Goal: Transaction & Acquisition: Purchase product/service

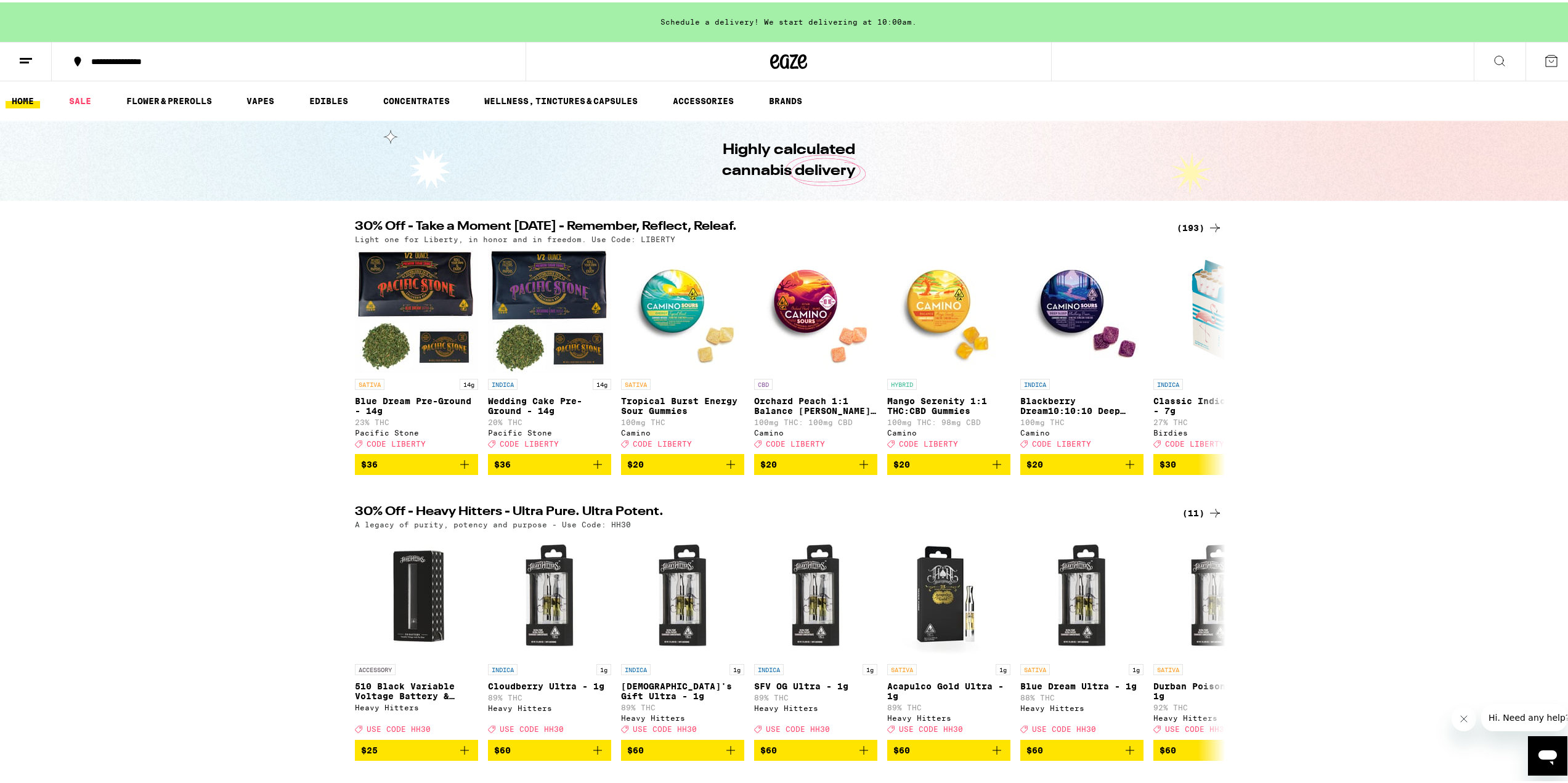
click at [1199, 229] on div "(193)" at bounding box center [1199, 225] width 45 height 15
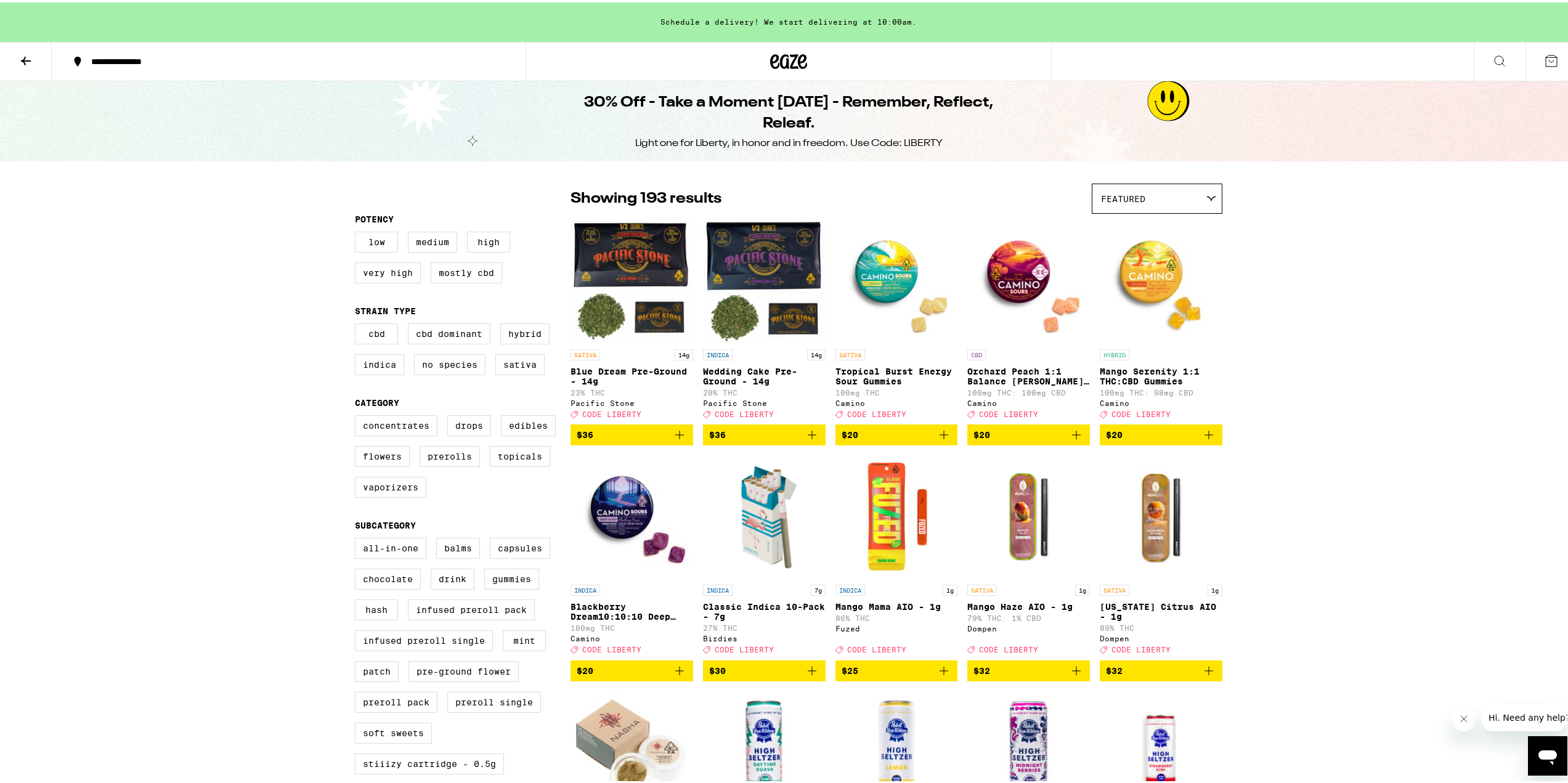
click at [1165, 210] on div "Featured" at bounding box center [1157, 196] width 129 height 29
click at [1153, 204] on div "Featured" at bounding box center [1157, 196] width 129 height 29
click at [1156, 204] on div "Featured" at bounding box center [1157, 196] width 129 height 29
click at [1157, 282] on span "Price: High to Low" at bounding box center [1157, 279] width 112 height 28
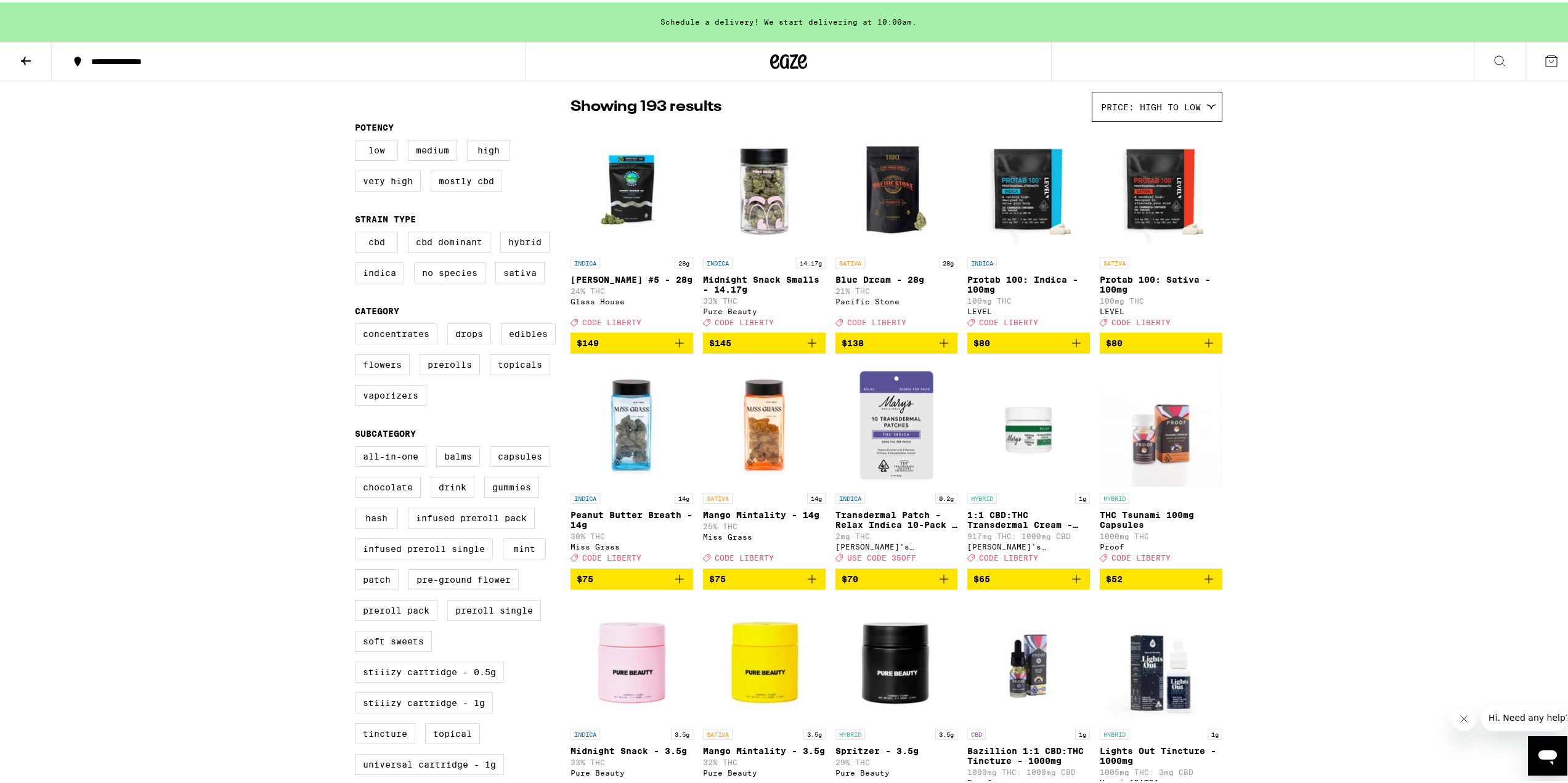
scroll to position [123, 0]
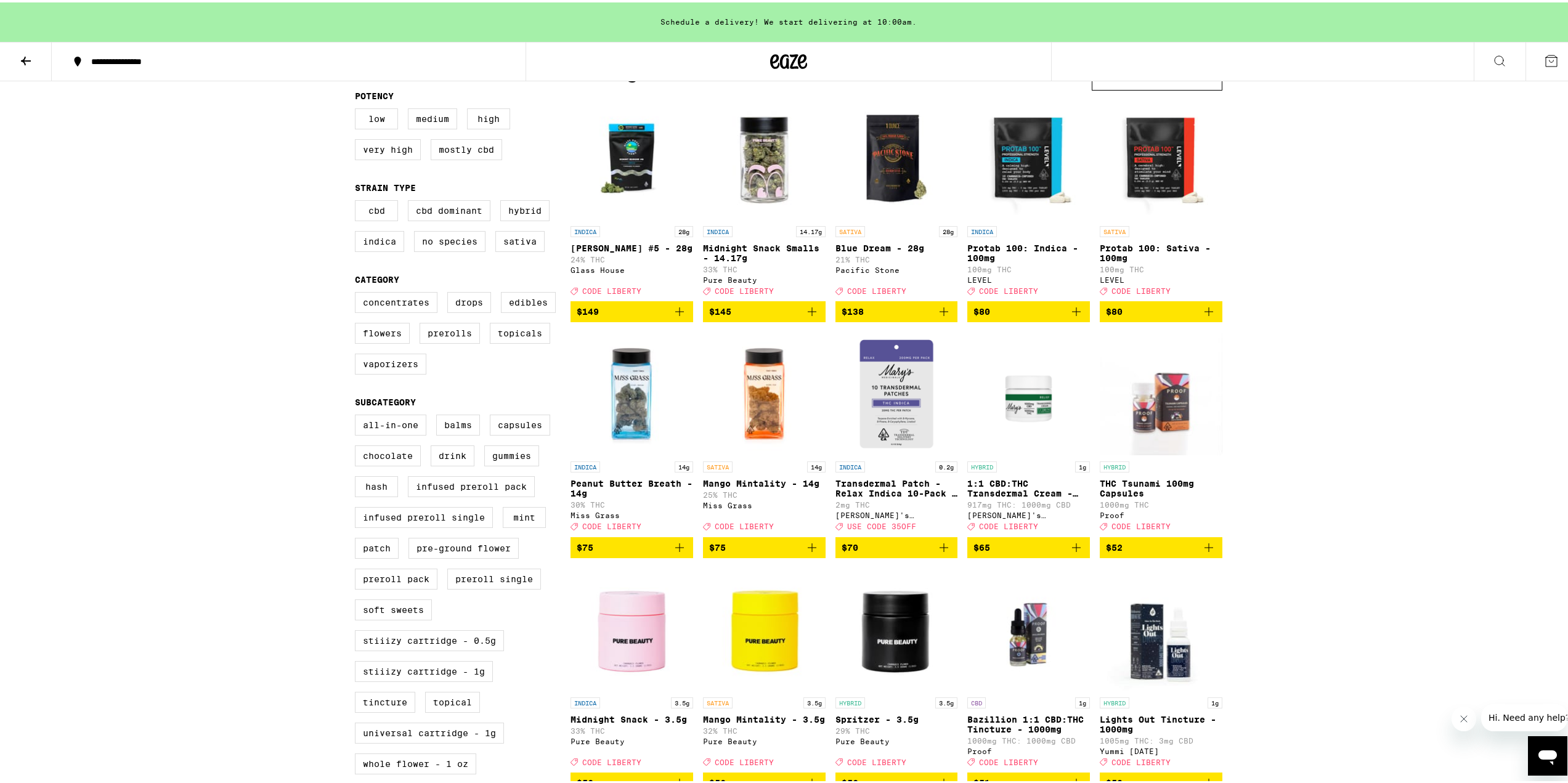
click at [627, 489] on p "Peanut Butter Breath - 14g" at bounding box center [631, 486] width 122 height 20
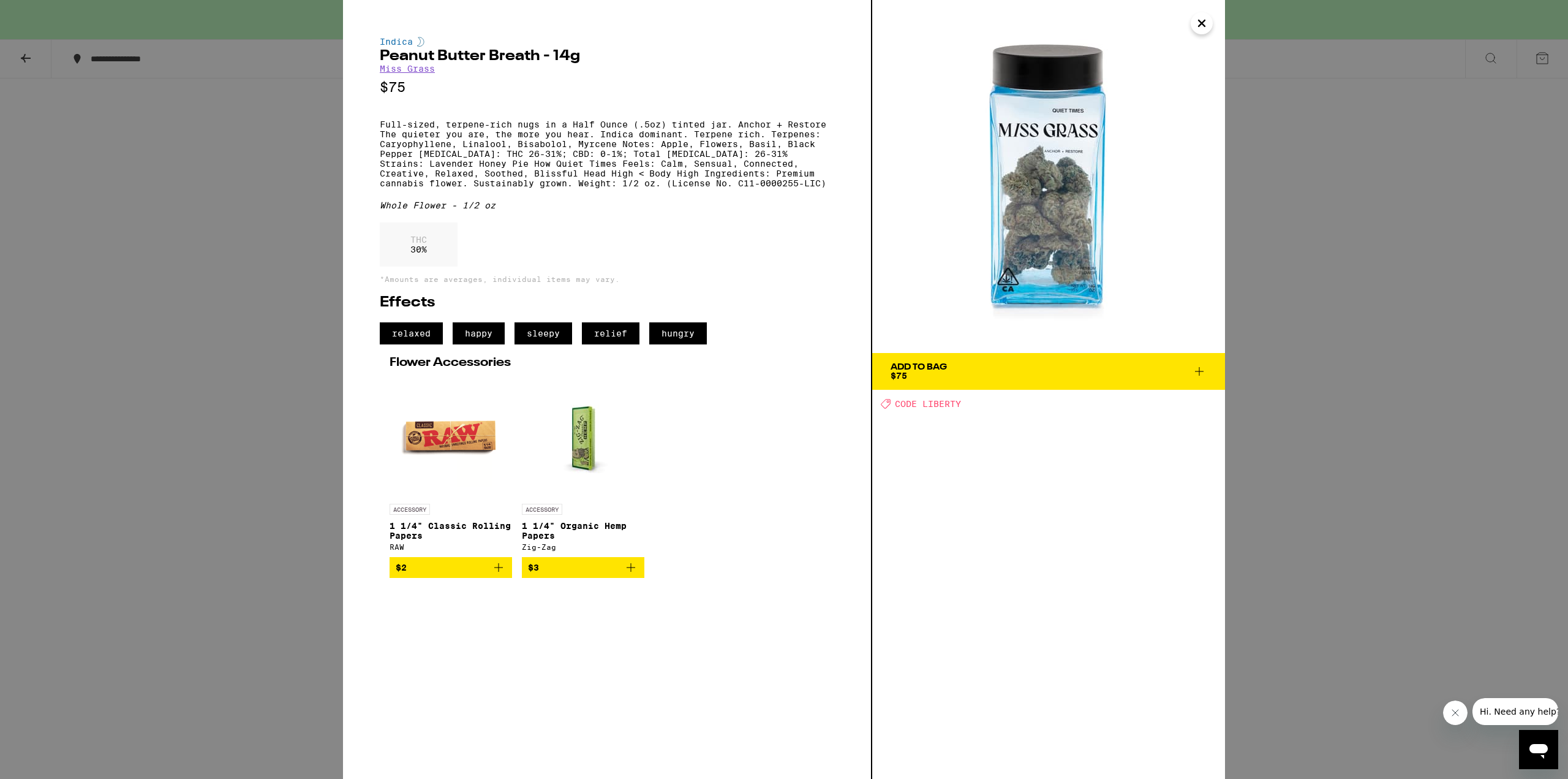
click at [1019, 174] on img at bounding box center [1048, 176] width 353 height 353
drag, startPoint x: 1199, startPoint y: 27, endPoint x: 1197, endPoint y: 36, distance: 9.2
click at [1199, 29] on icon "Close" at bounding box center [1202, 23] width 15 height 18
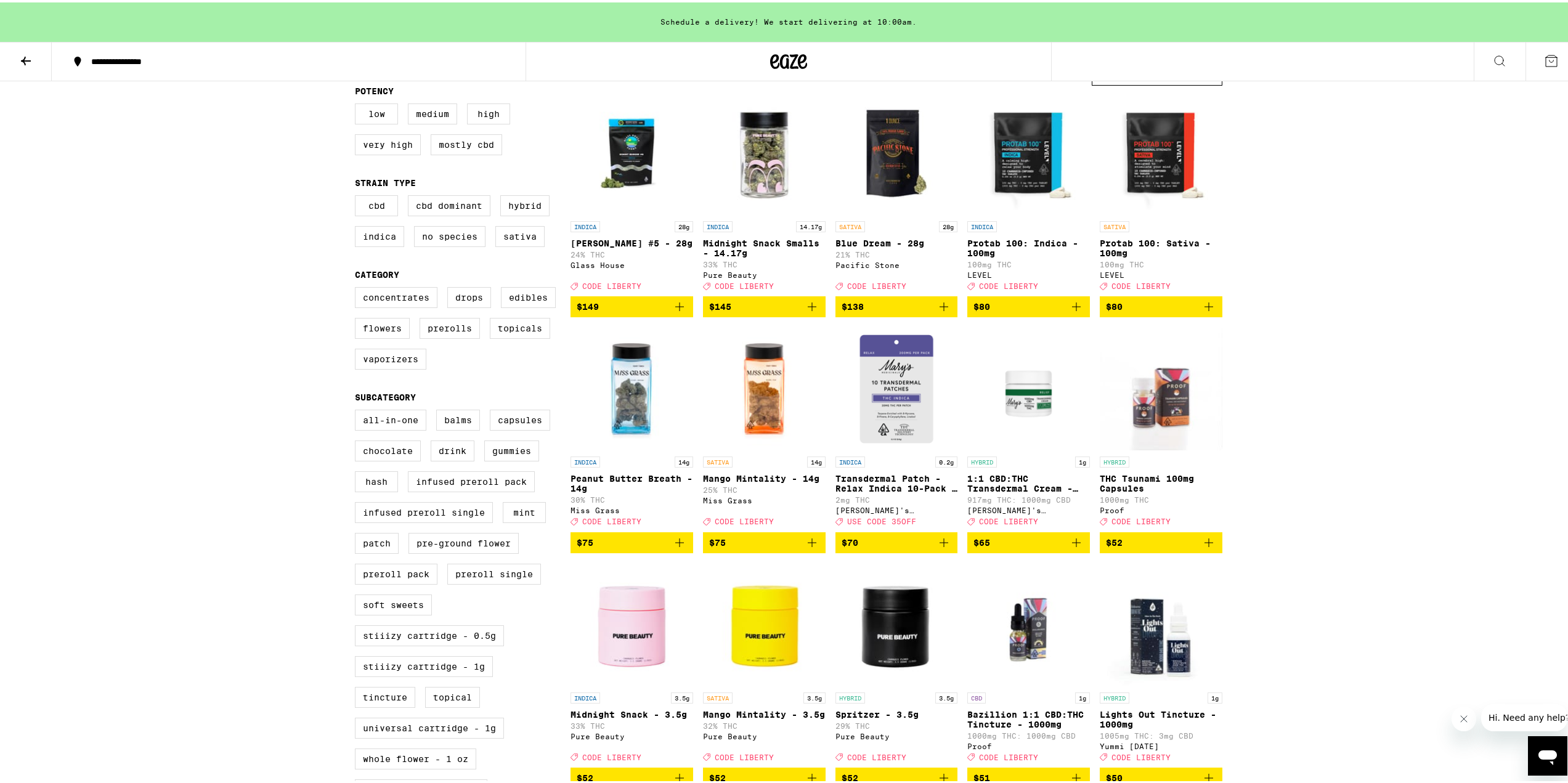
scroll to position [45, 0]
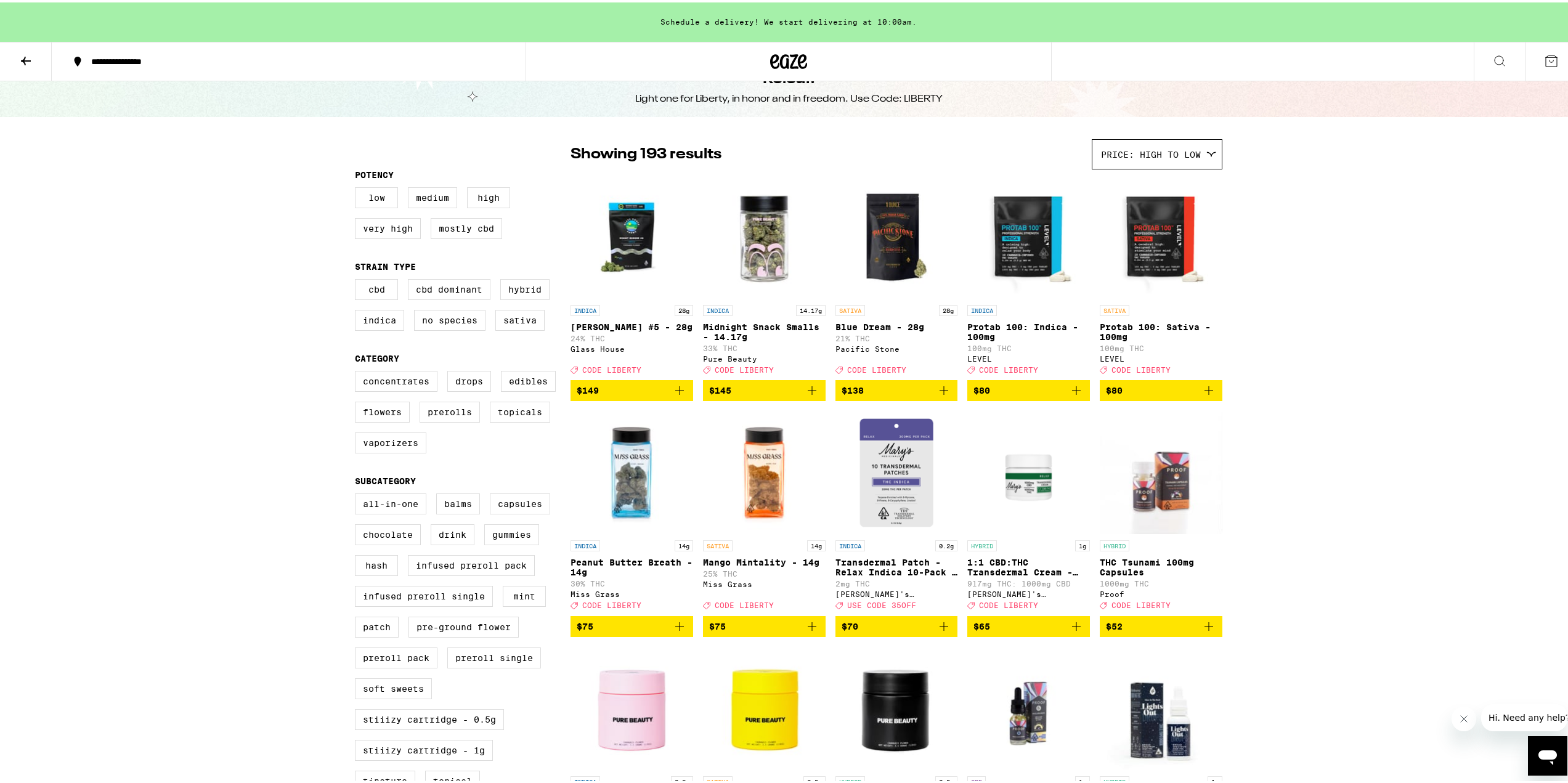
click at [681, 635] on button "$75" at bounding box center [631, 624] width 122 height 21
click at [1549, 60] on span "1" at bounding box center [1550, 60] width 3 height 7
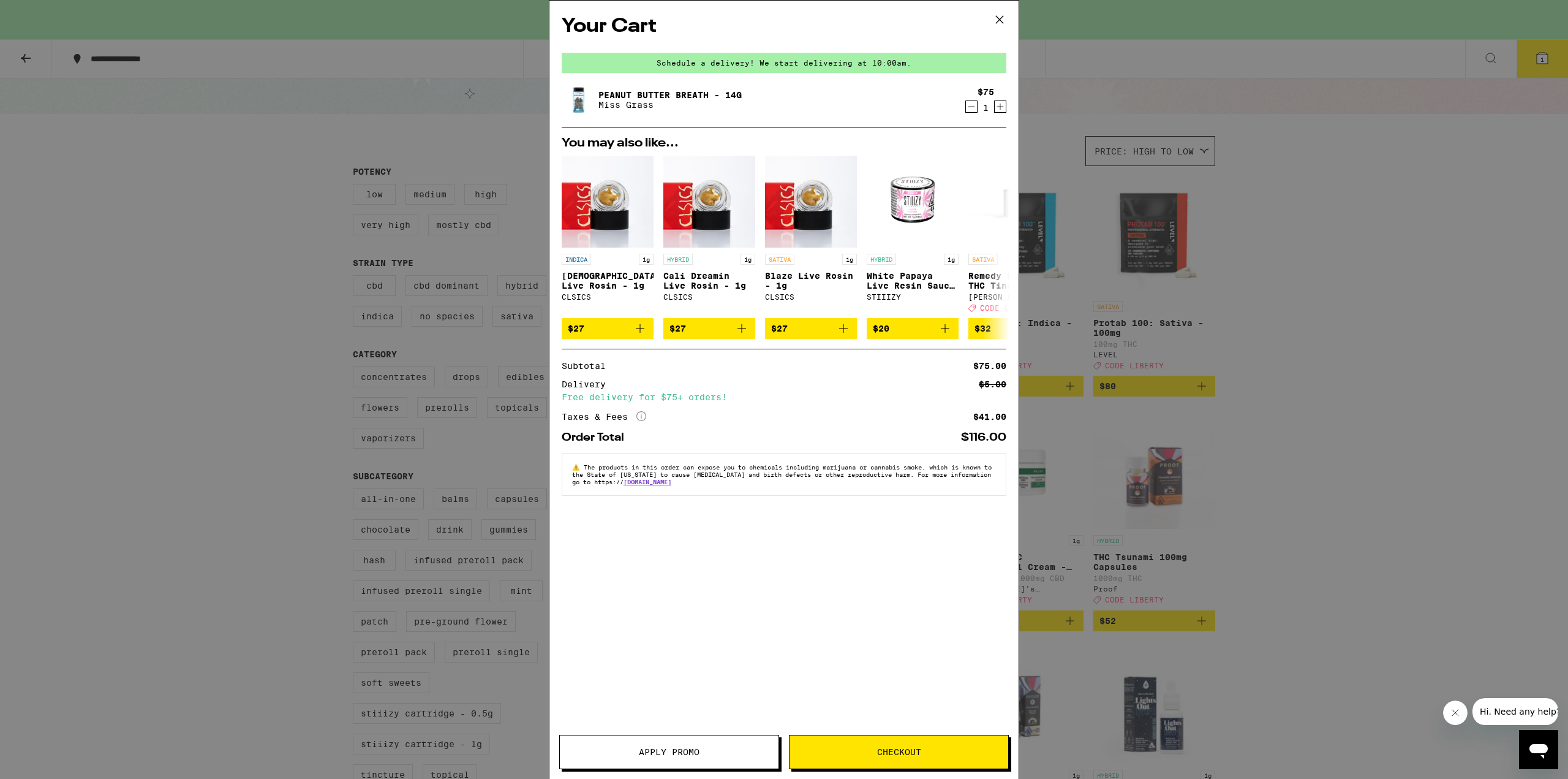
click at [724, 745] on button "Apply Promo" at bounding box center [669, 751] width 220 height 34
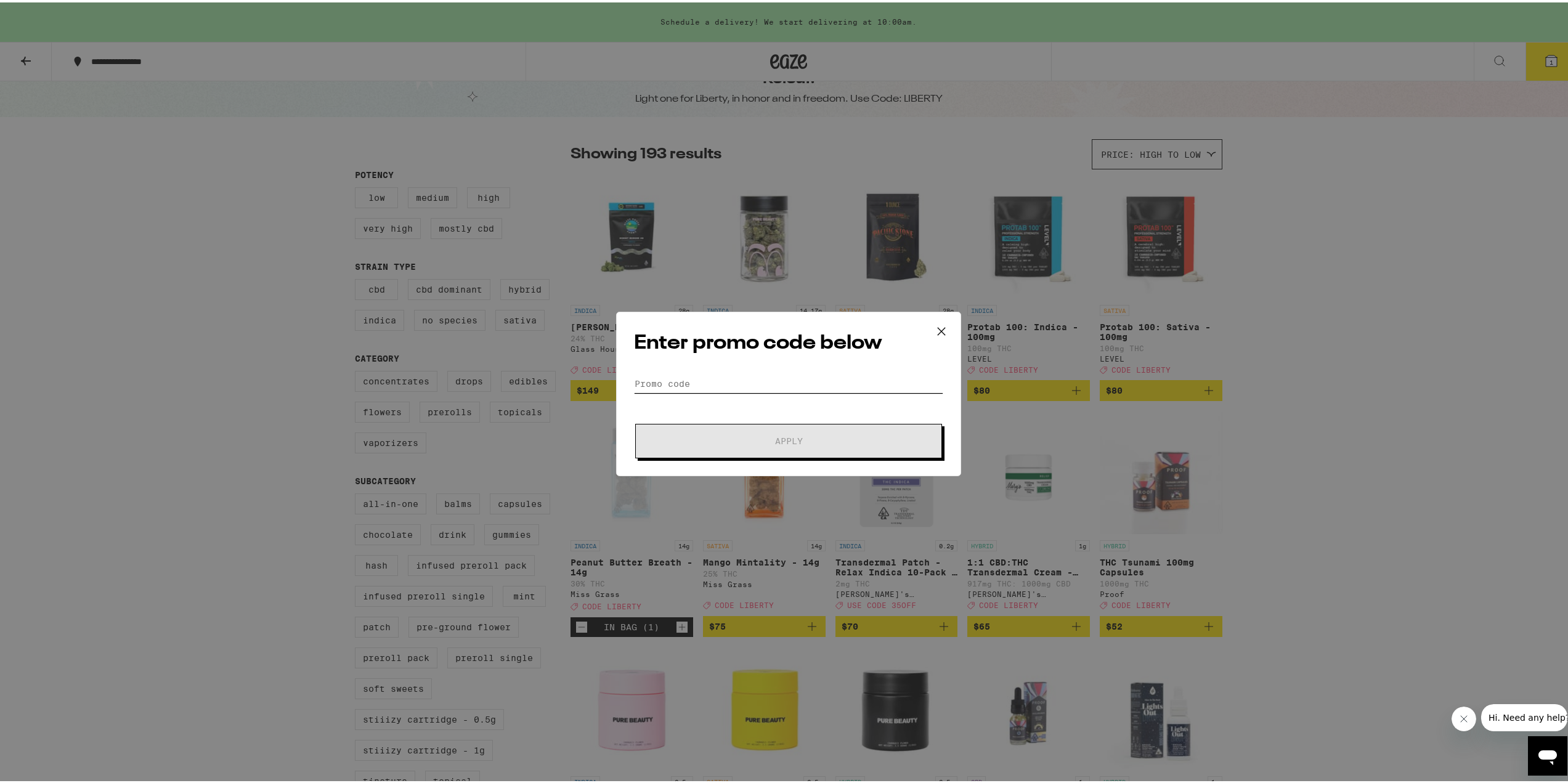
click at [746, 380] on input "Promo Code" at bounding box center [788, 381] width 309 height 18
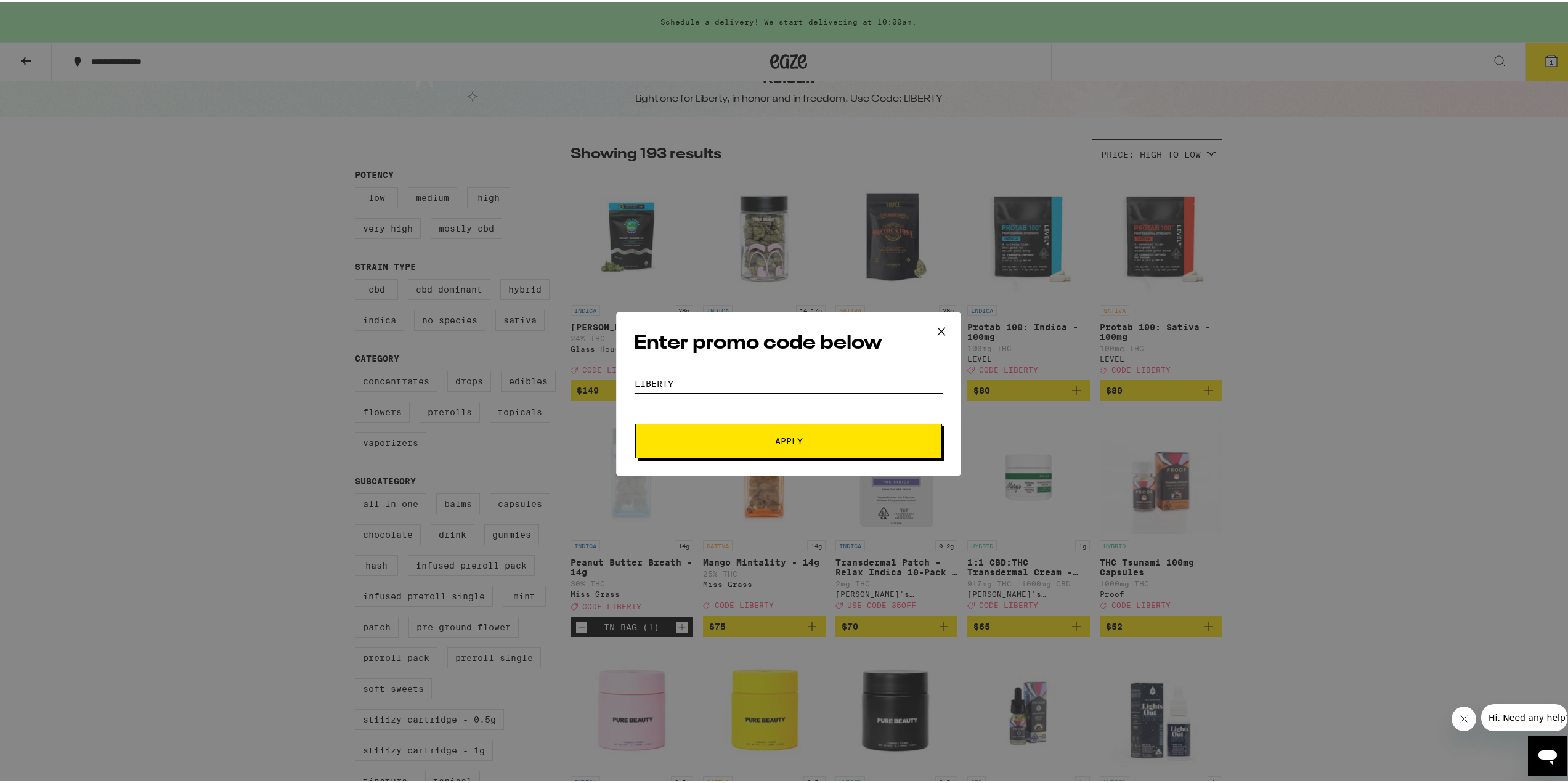
type input "liberty"
click at [635, 422] on button "Apply" at bounding box center [788, 439] width 307 height 35
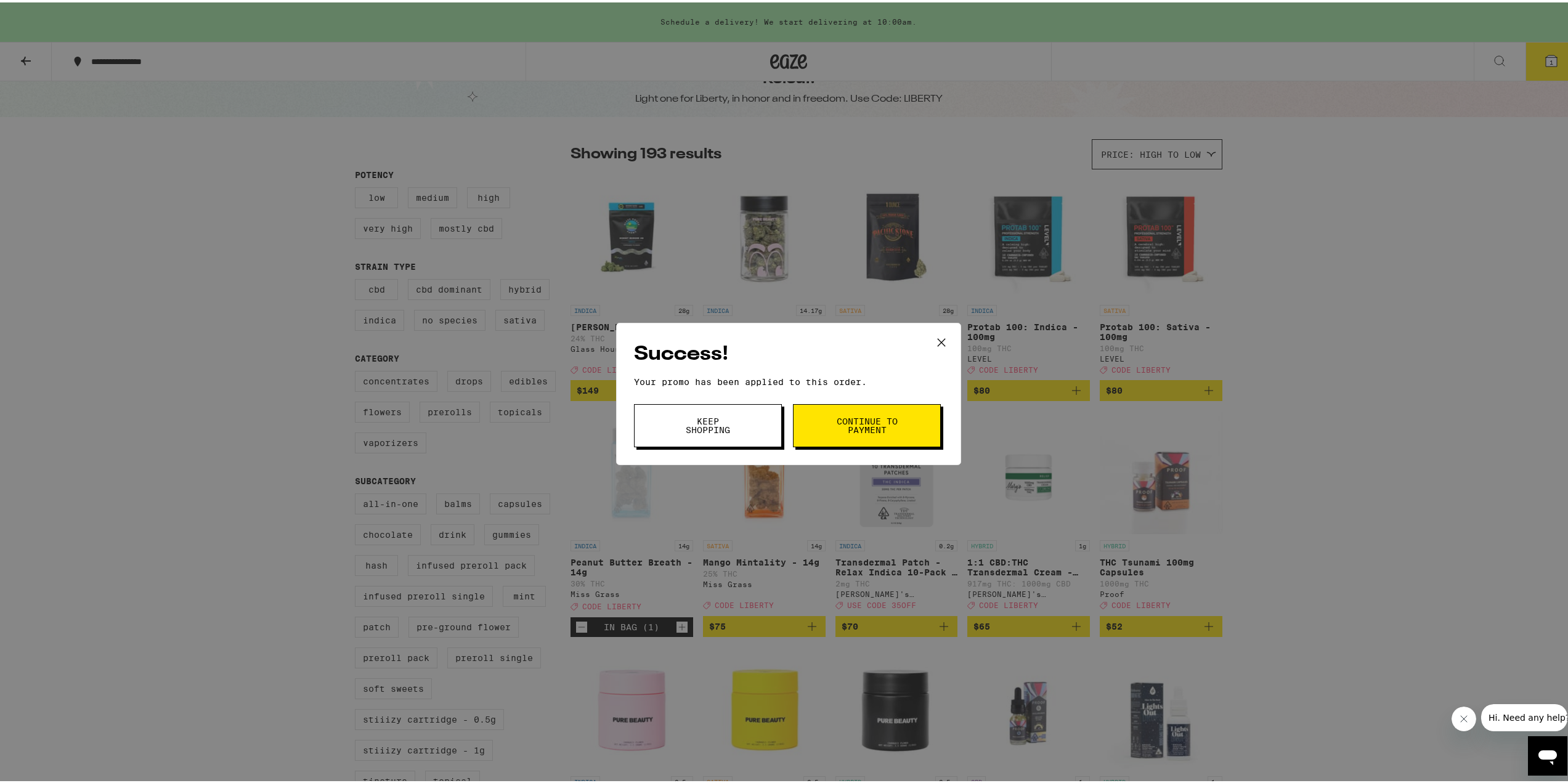
click at [893, 428] on span "Continue to payment" at bounding box center [866, 423] width 63 height 17
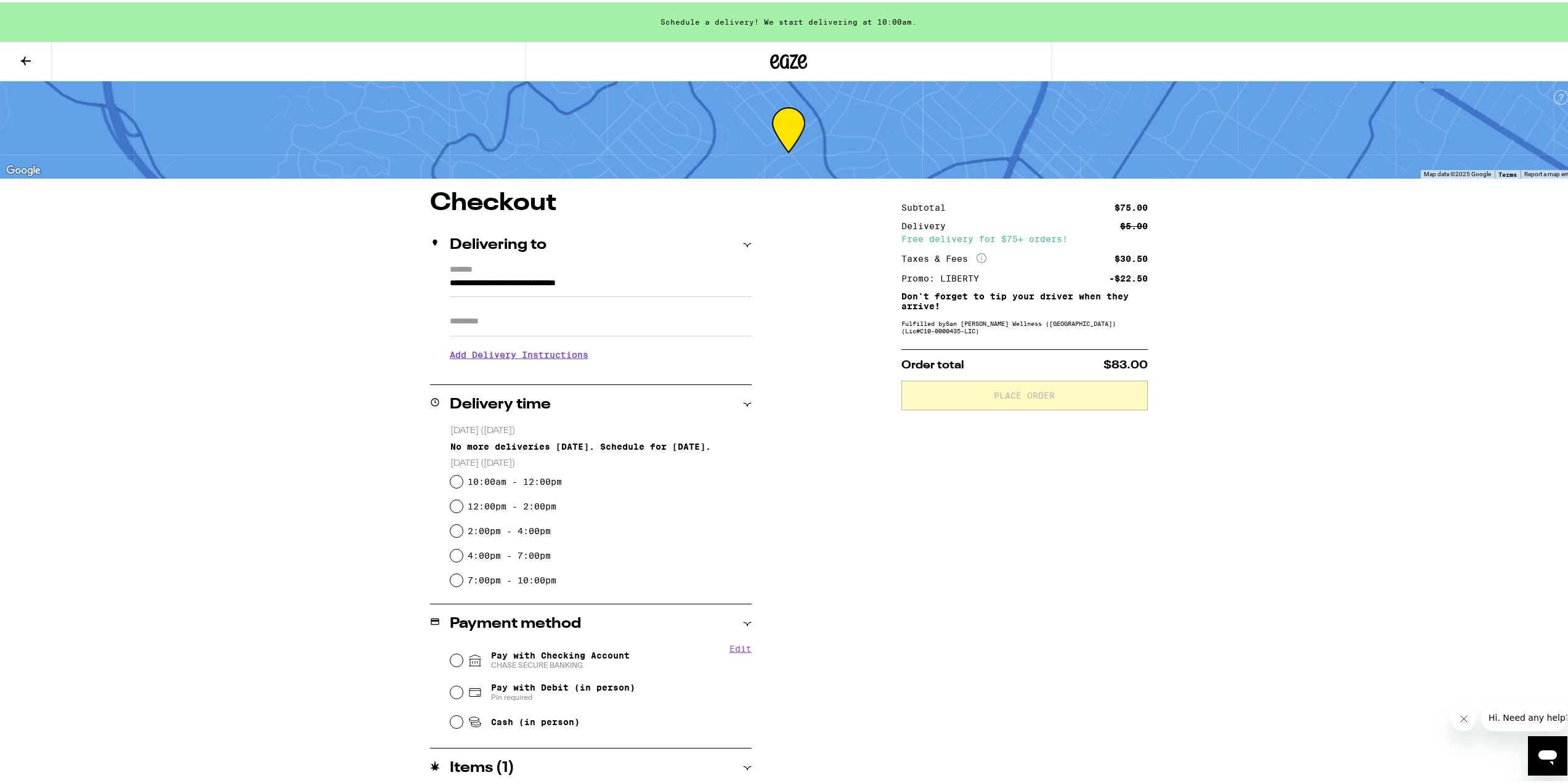
click at [32, 46] on button at bounding box center [26, 59] width 51 height 39
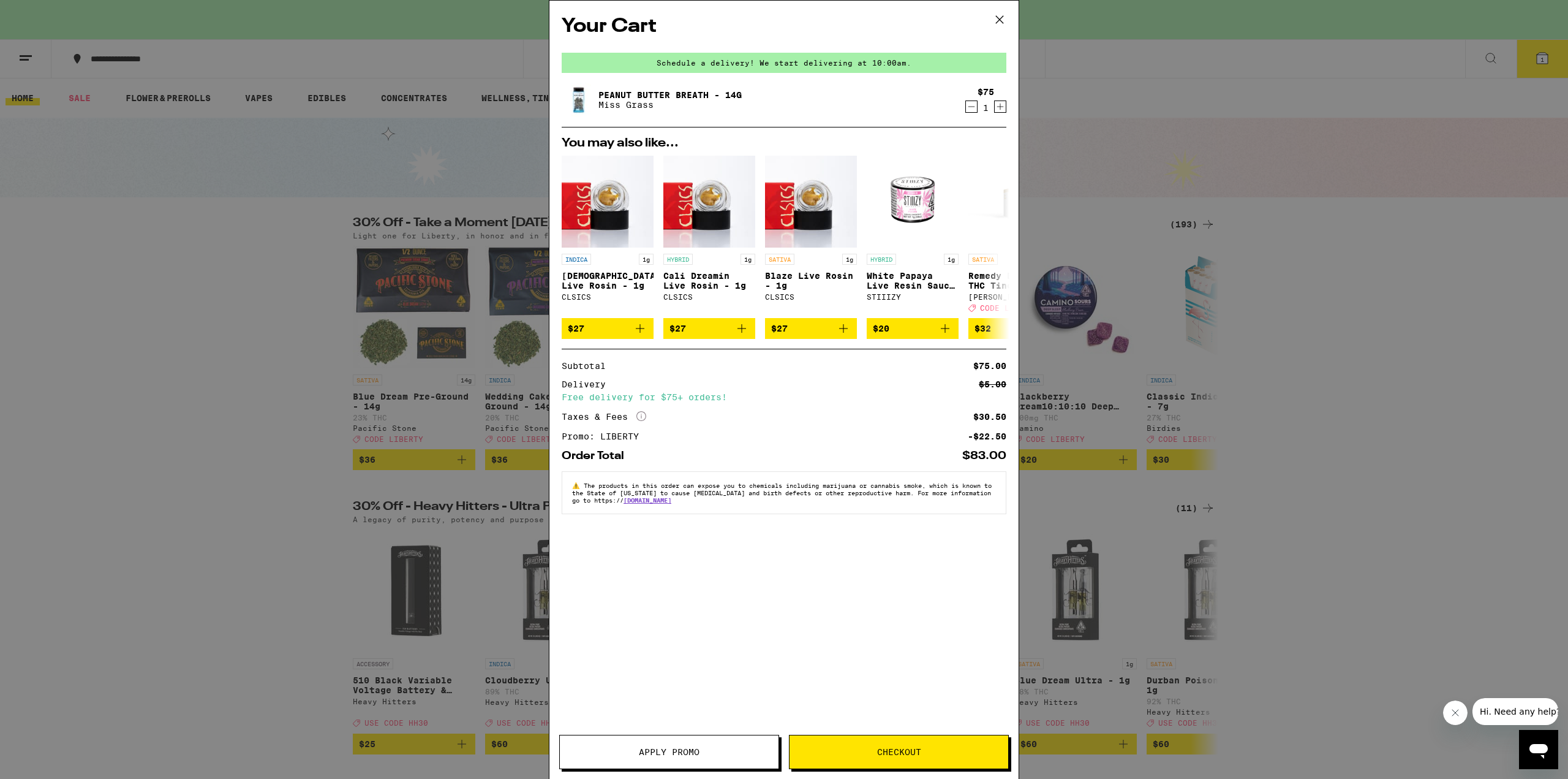
click at [968, 106] on icon "Decrement" at bounding box center [972, 106] width 11 height 15
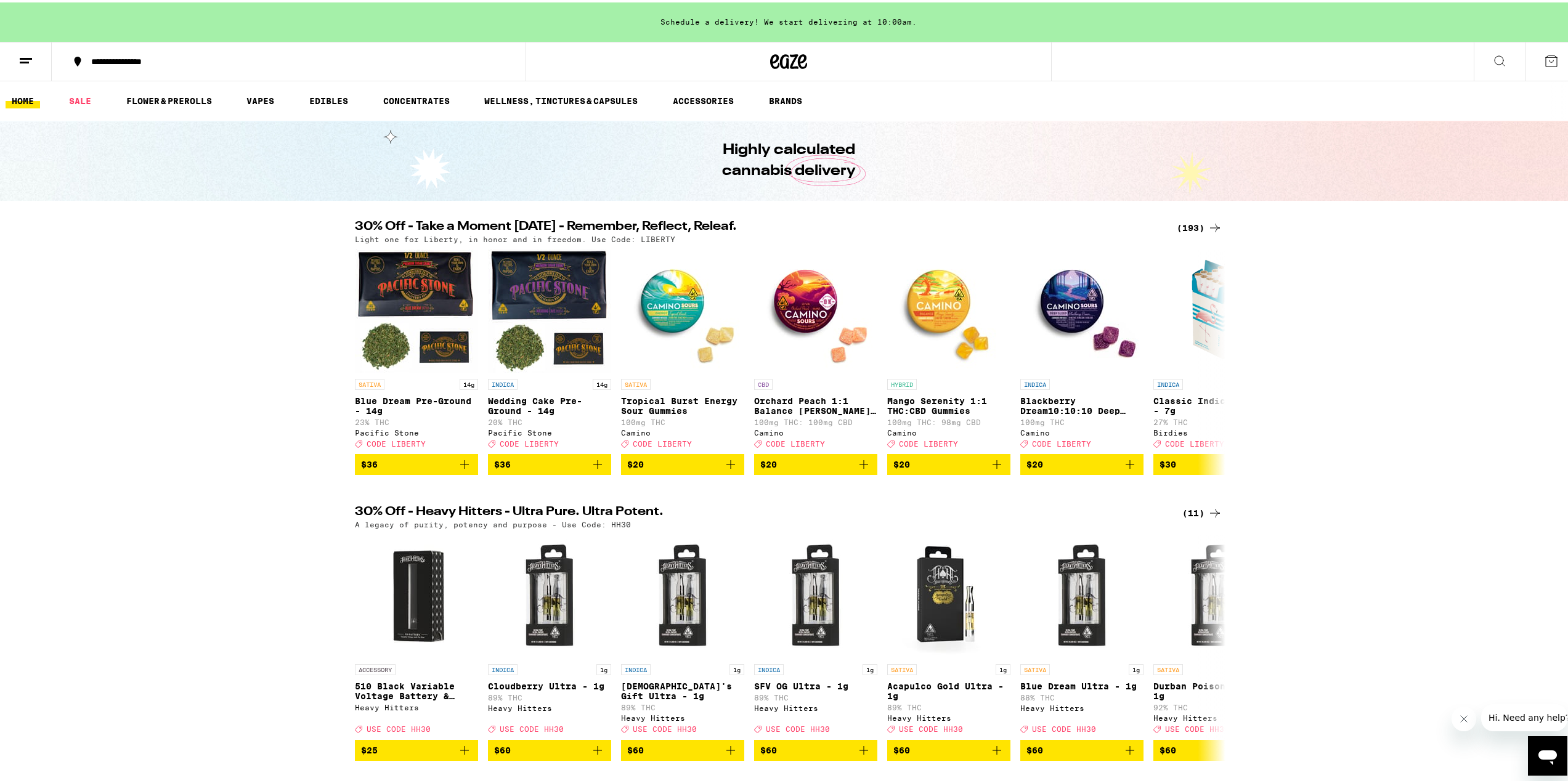
click at [1197, 235] on div "Light one for Liberty, in honor and in freedom. Use Code: LIBERTY" at bounding box center [788, 237] width 868 height 8
click at [1194, 223] on div "(193)" at bounding box center [1199, 225] width 45 height 15
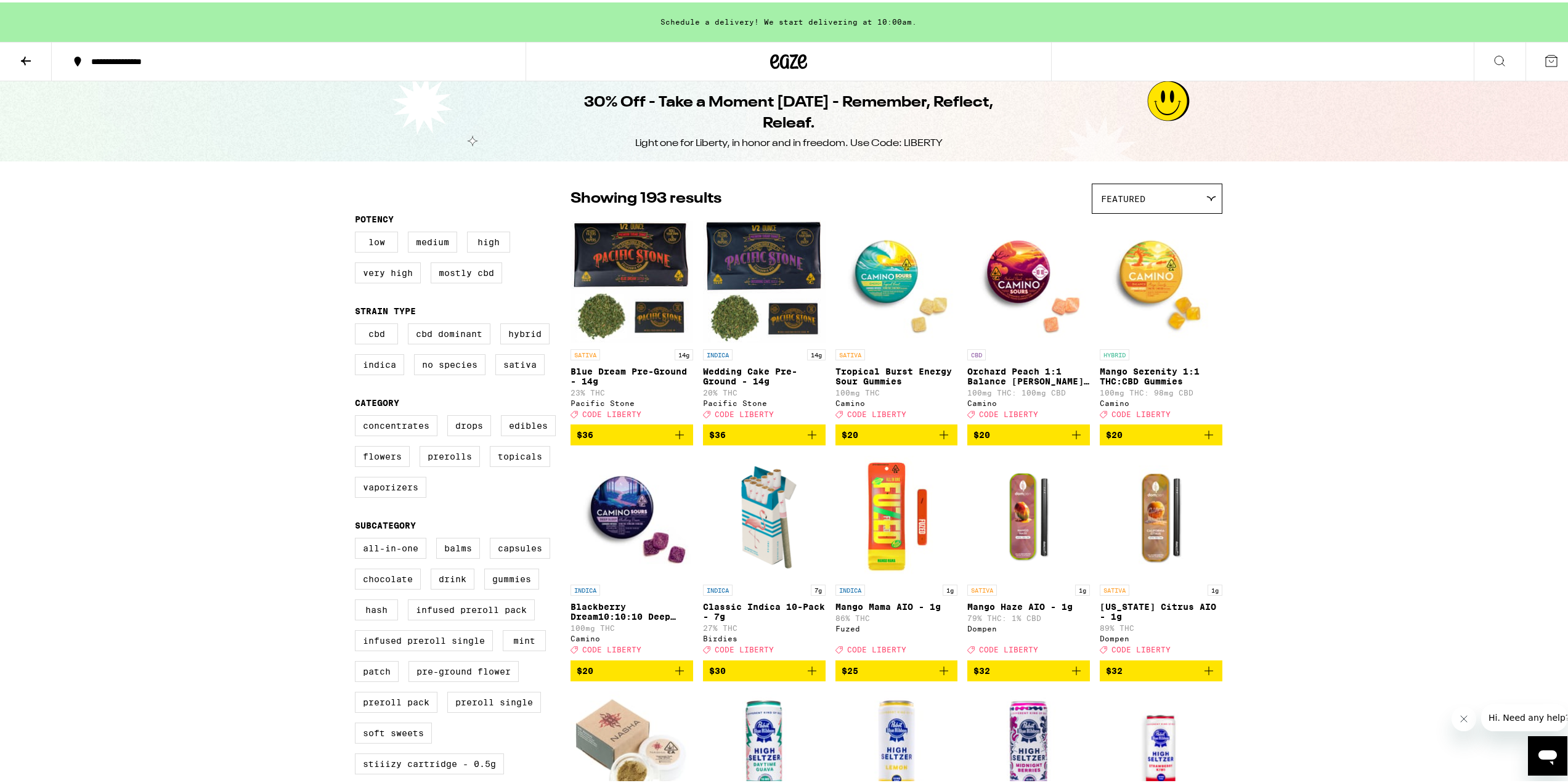
click at [1182, 199] on div "Featured" at bounding box center [1157, 196] width 129 height 29
click at [1163, 292] on span "Price: High to Low" at bounding box center [1157, 279] width 112 height 28
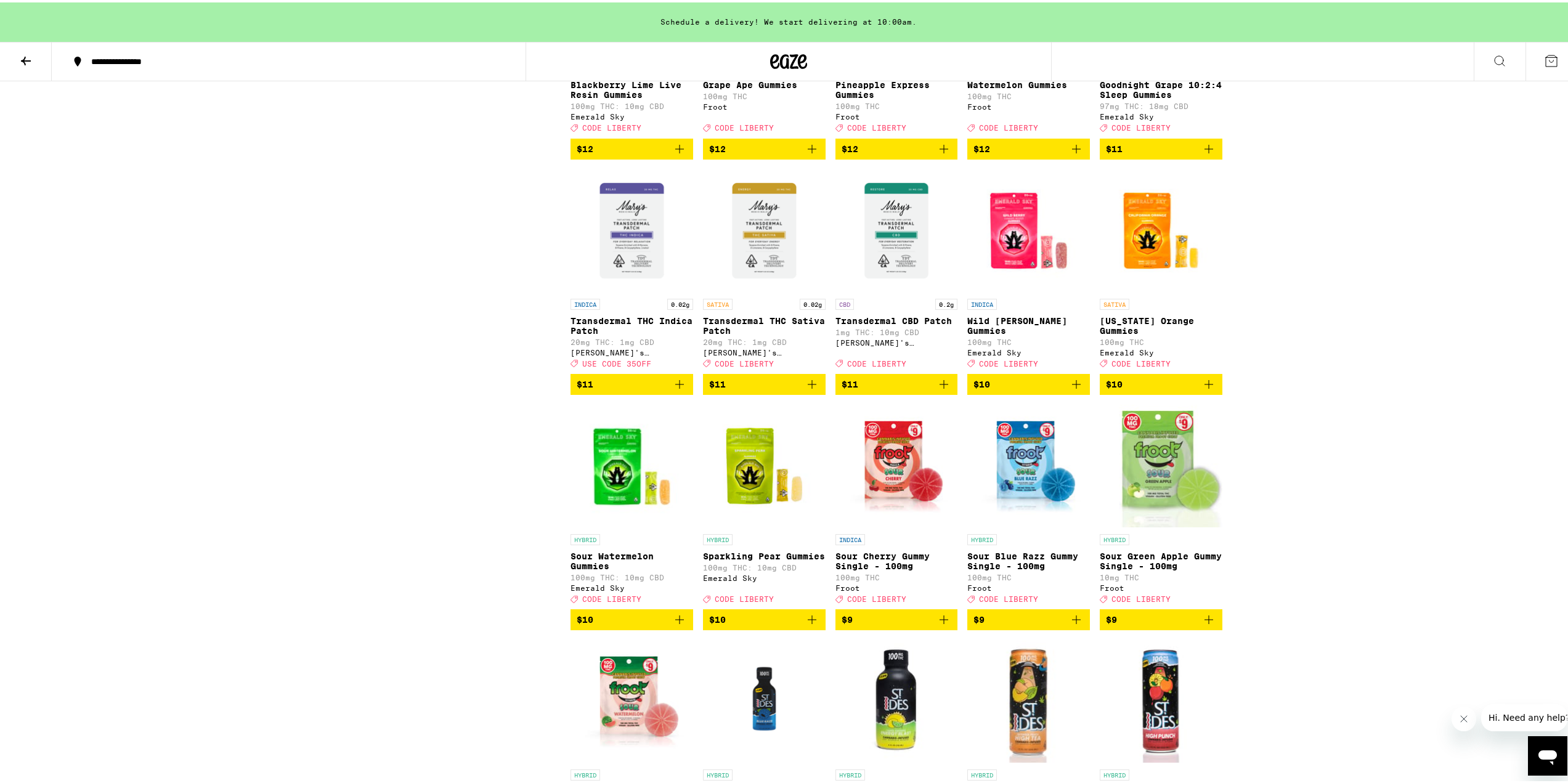
scroll to position [7593, 0]
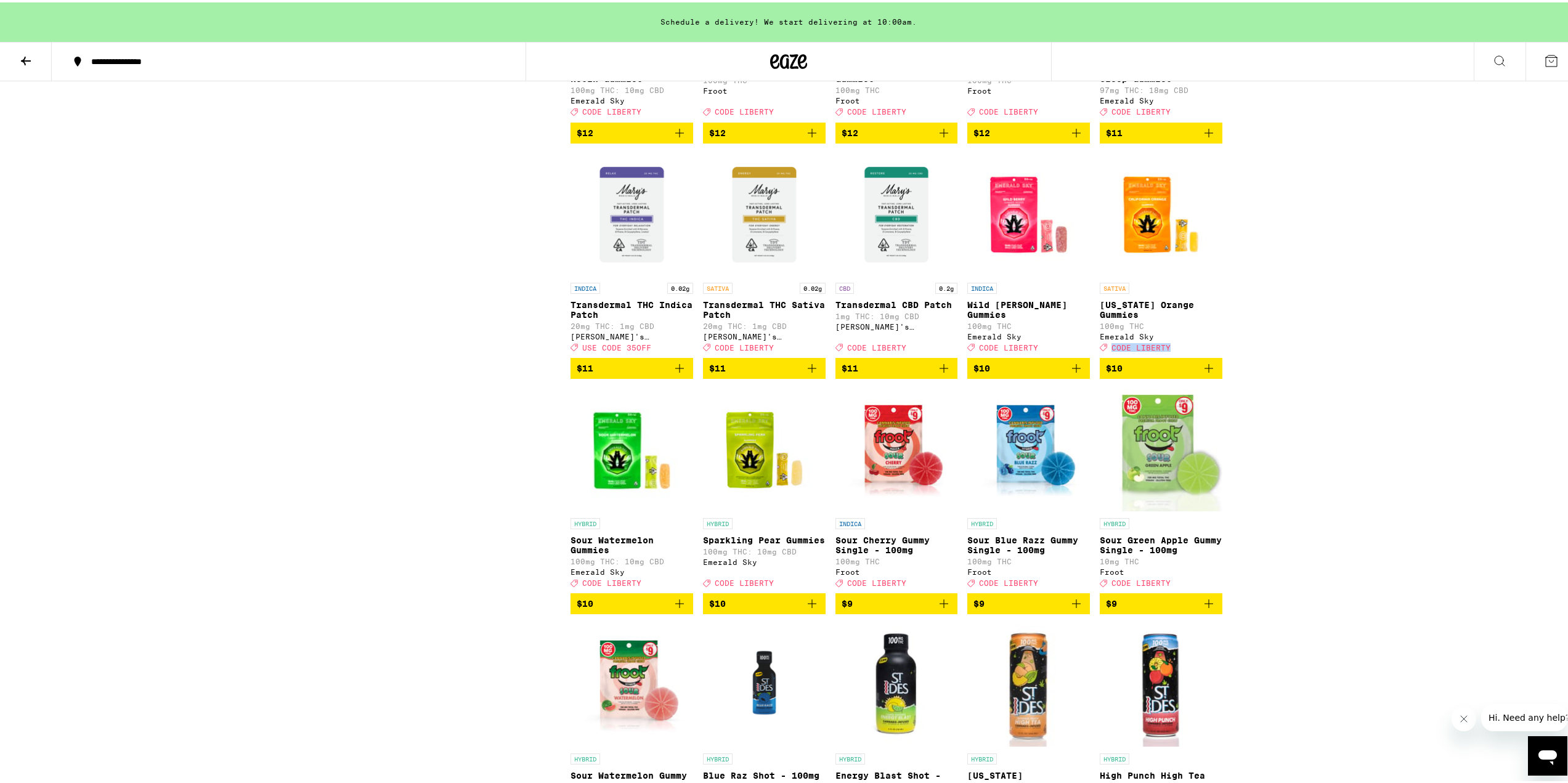
drag, startPoint x: 1565, startPoint y: 614, endPoint x: 1565, endPoint y: 625, distance: 11.0
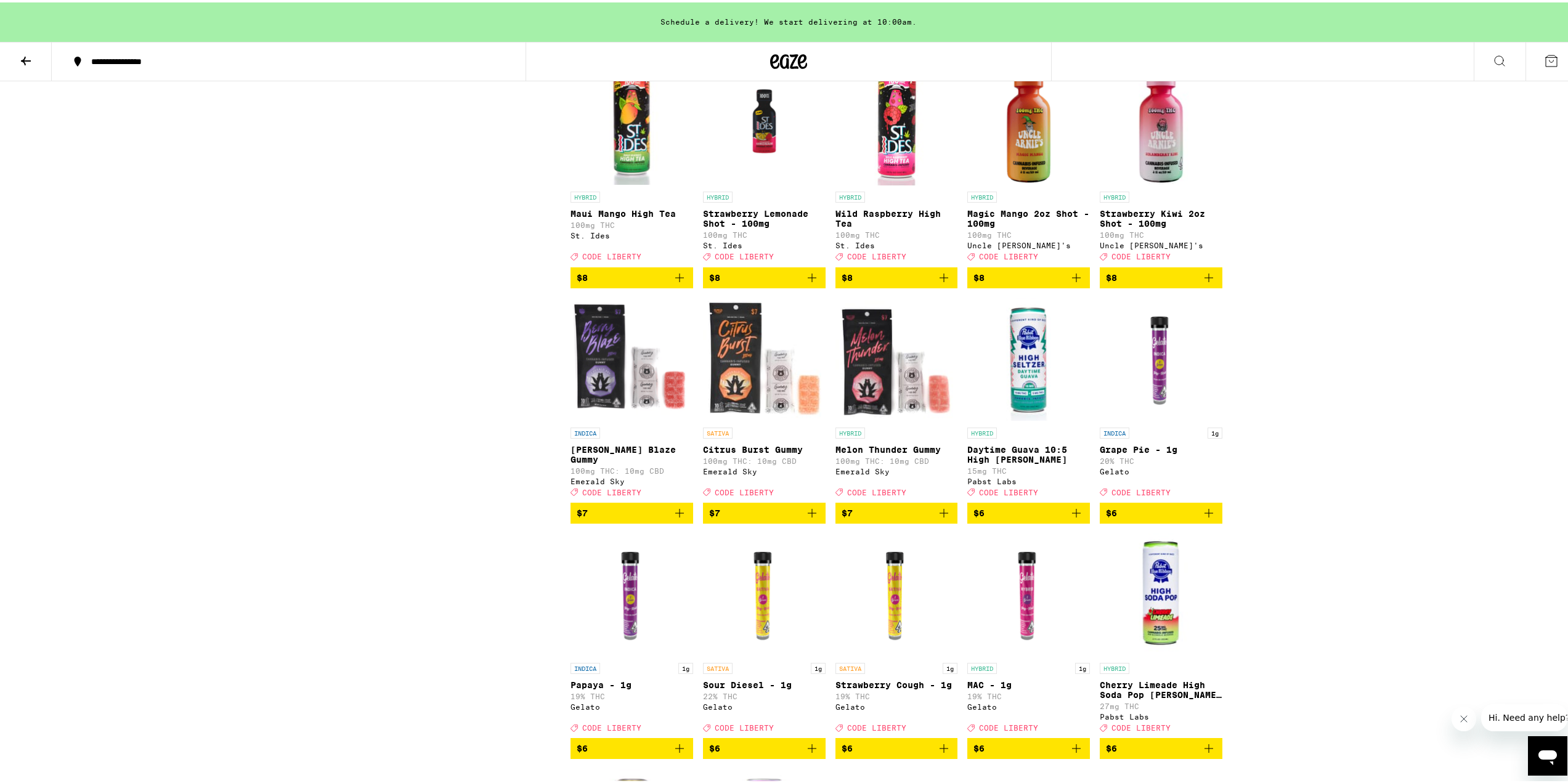
scroll to position [8463, 0]
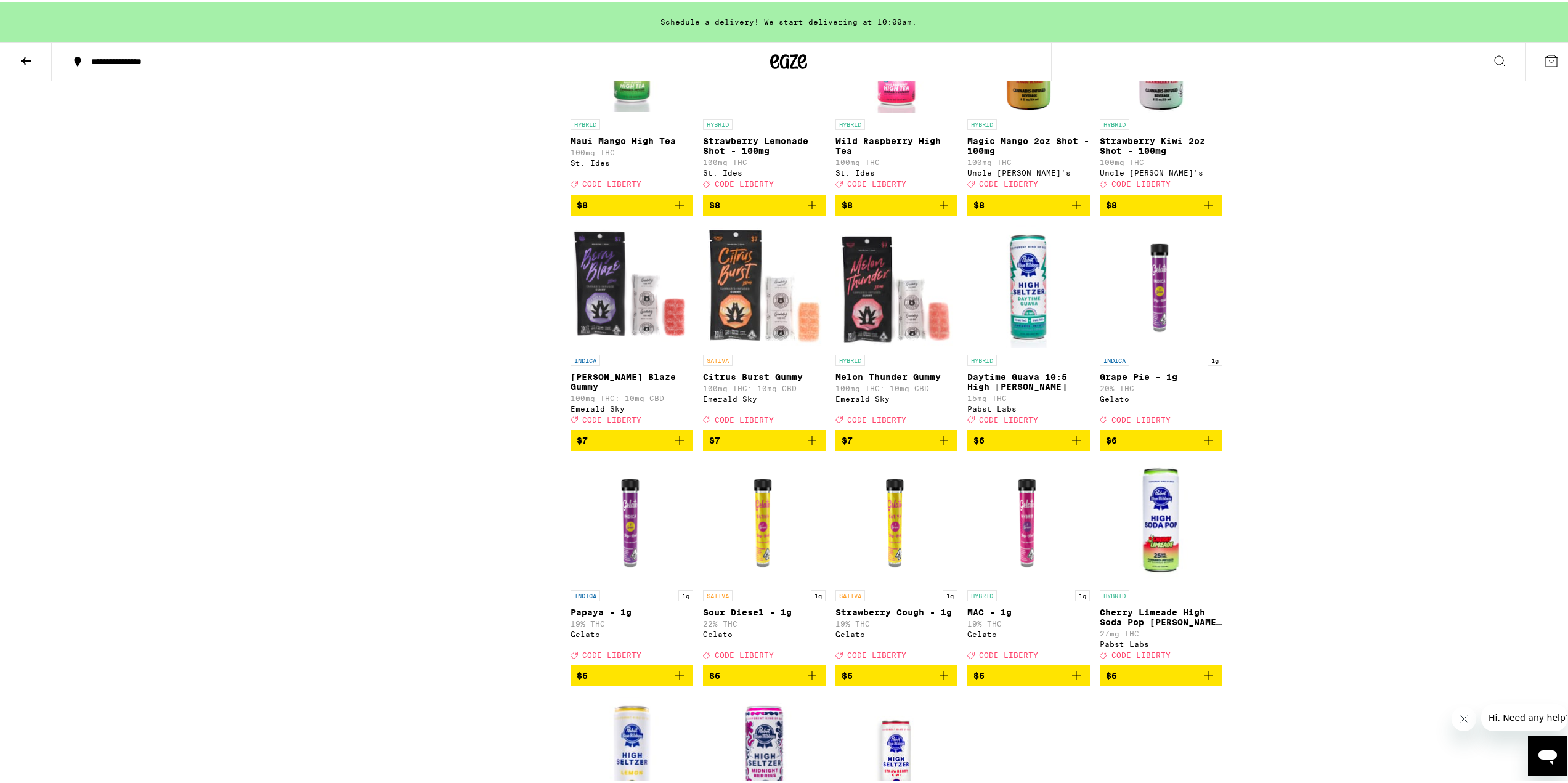
click at [1453, 717] on button "Close message from company" at bounding box center [1463, 718] width 24 height 24
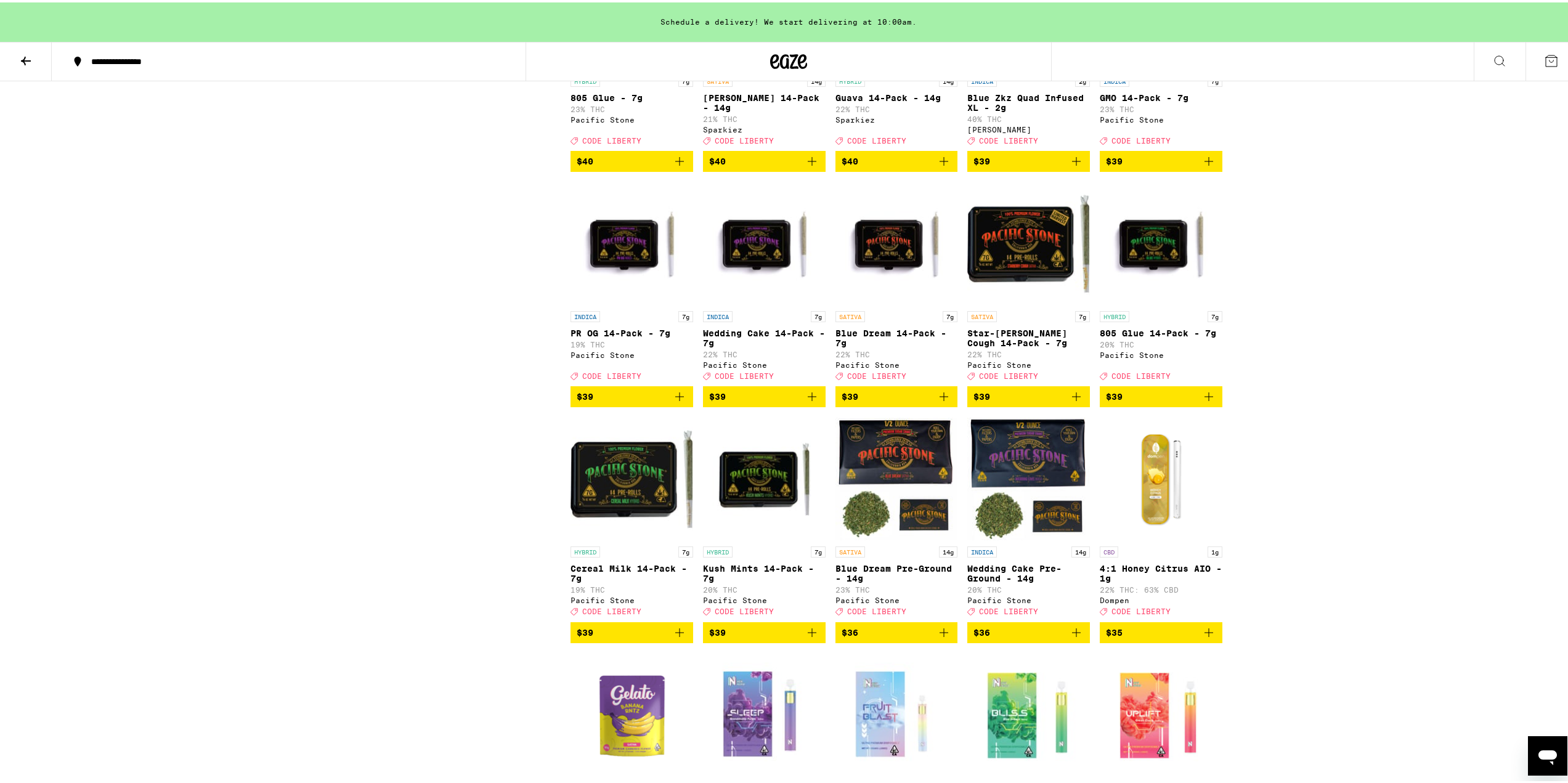
scroll to position [1921, 0]
